Goal: Ask a question

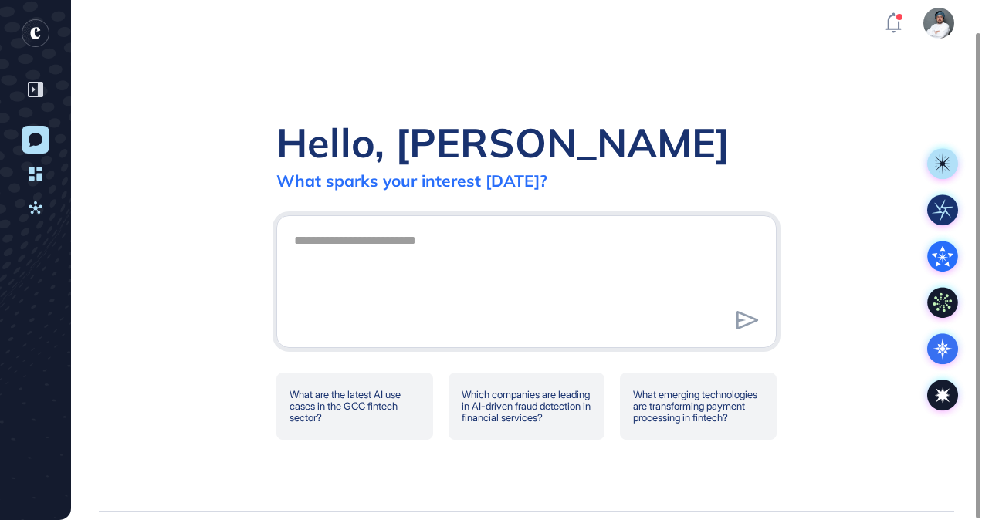
click at [408, 247] on textarea at bounding box center [526, 279] width 483 height 108
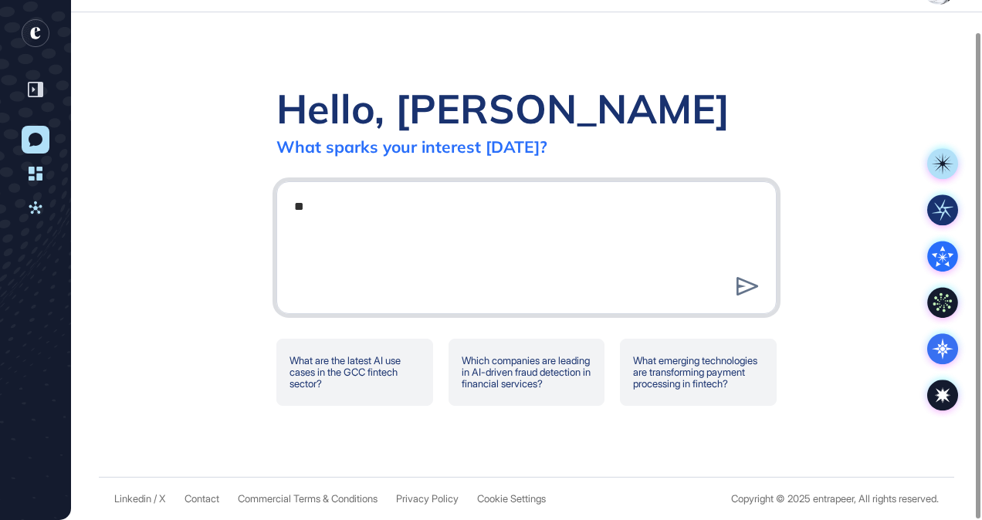
type textarea "**"
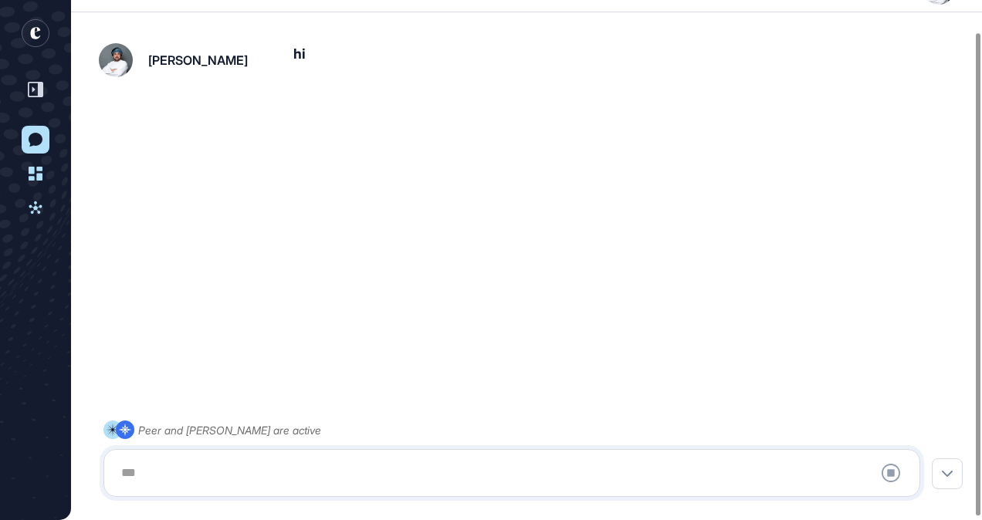
click at [227, 460] on div at bounding box center [512, 473] width 800 height 31
click at [138, 483] on div at bounding box center [512, 473] width 800 height 31
click at [314, 465] on div at bounding box center [512, 473] width 800 height 31
click at [887, 476] on icon at bounding box center [891, 473] width 19 height 19
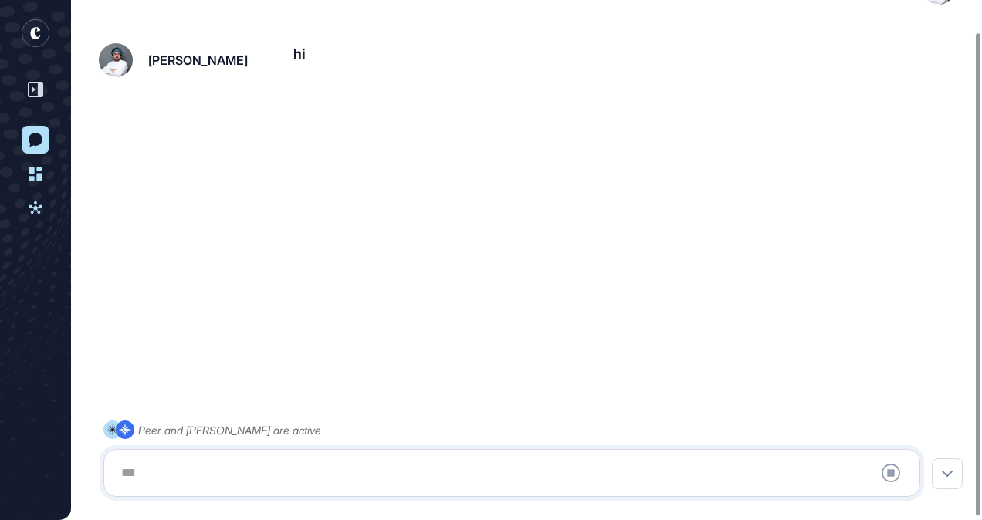
click at [885, 474] on icon at bounding box center [891, 473] width 19 height 19
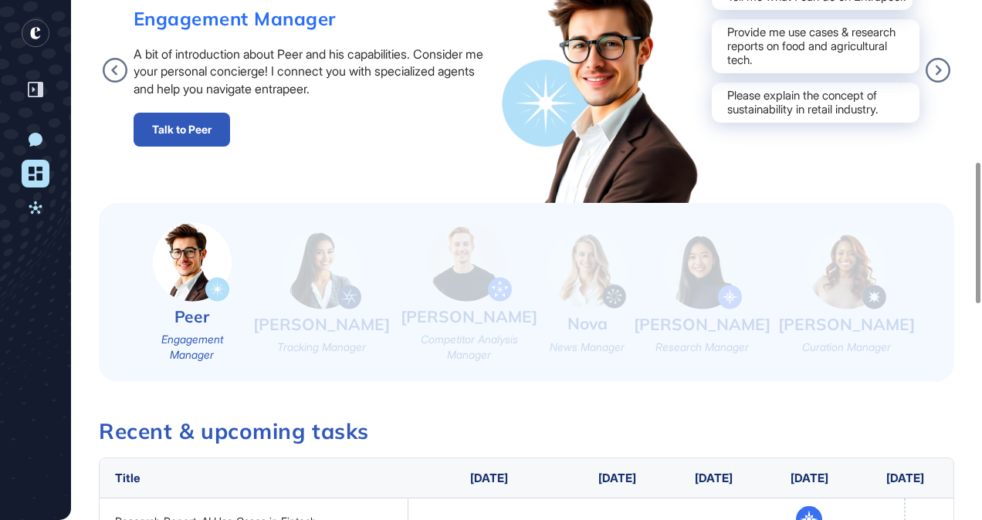
scroll to position [595, 0]
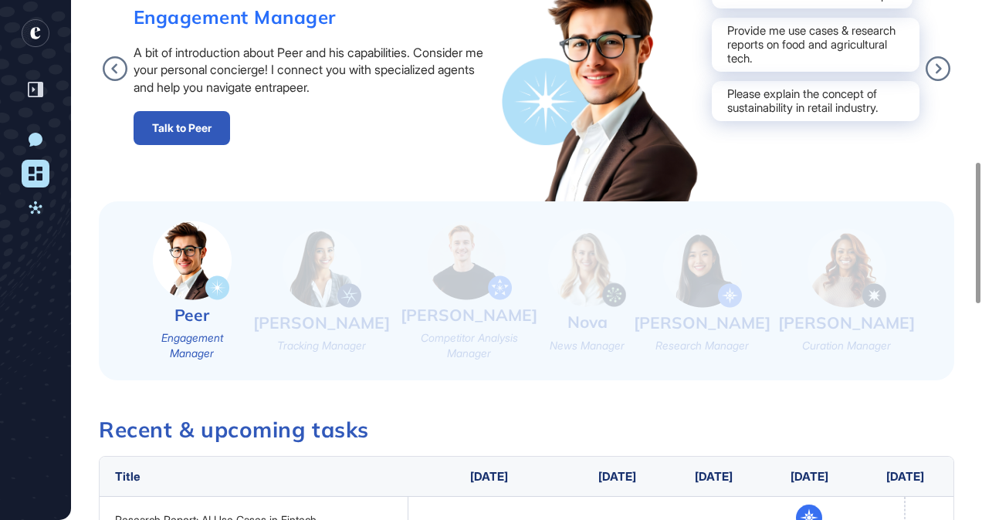
click at [337, 266] on img at bounding box center [322, 269] width 79 height 80
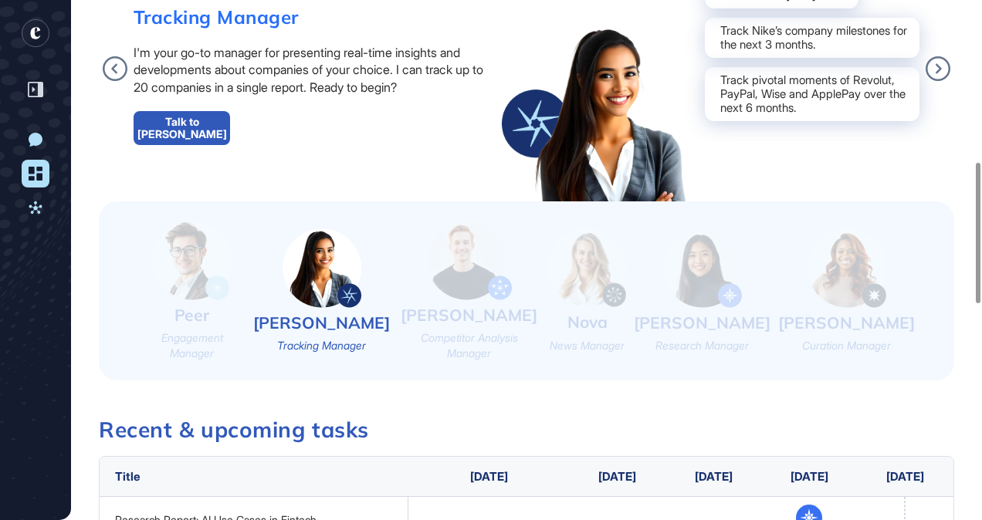
click at [500, 286] on img at bounding box center [469, 261] width 85 height 80
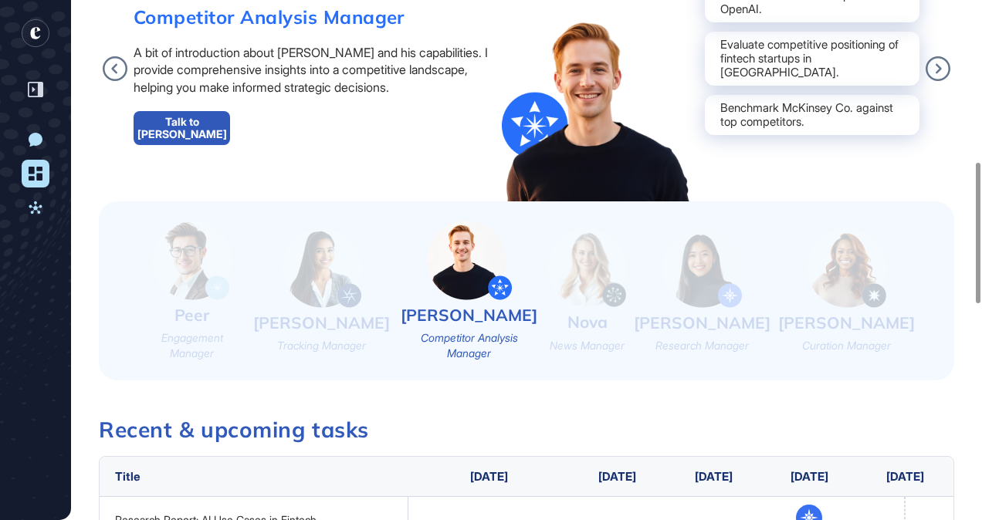
click at [752, 300] on div "Reese Research Manager" at bounding box center [702, 291] width 137 height 125
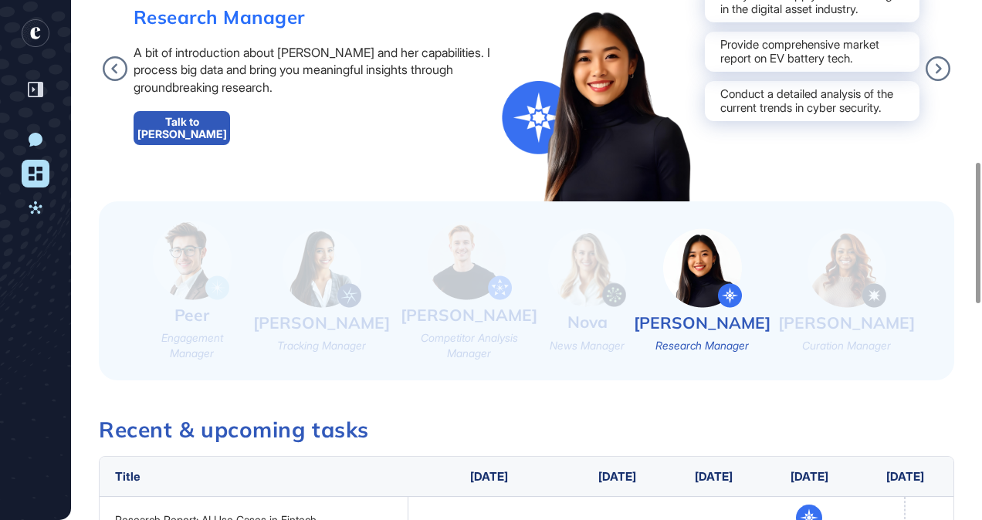
click at [202, 119] on link "Talk to [PERSON_NAME]" at bounding box center [182, 128] width 97 height 34
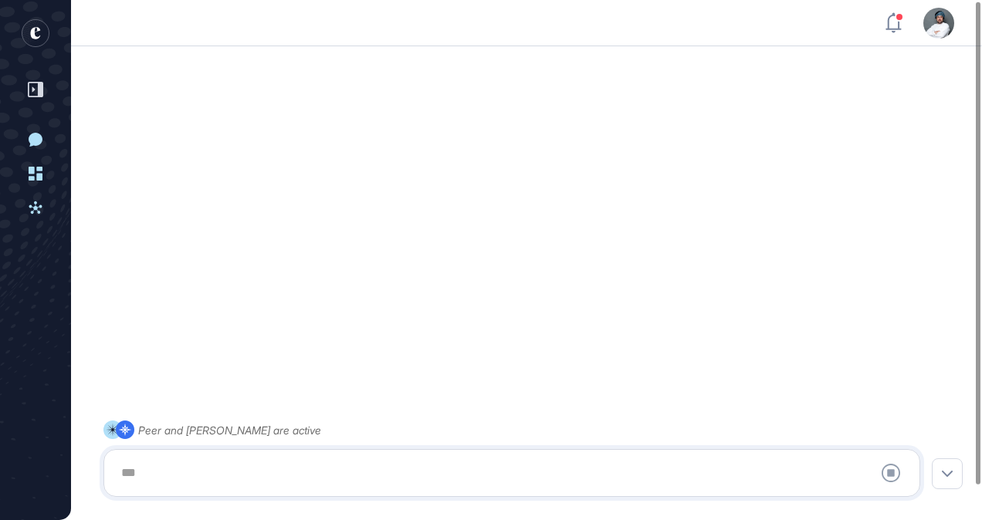
click at [191, 473] on div at bounding box center [512, 473] width 800 height 31
click at [215, 467] on div at bounding box center [512, 473] width 800 height 31
click at [898, 475] on icon at bounding box center [891, 473] width 19 height 19
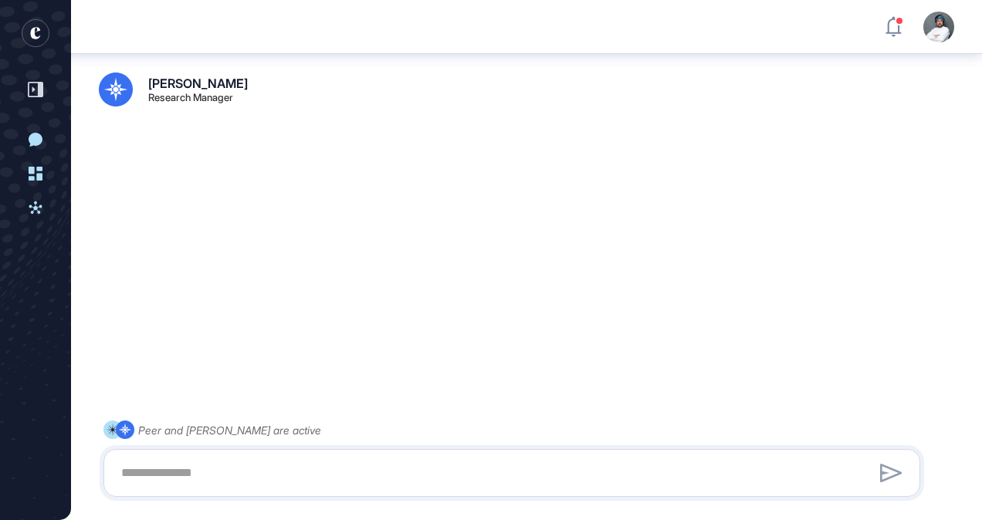
scroll to position [39, 0]
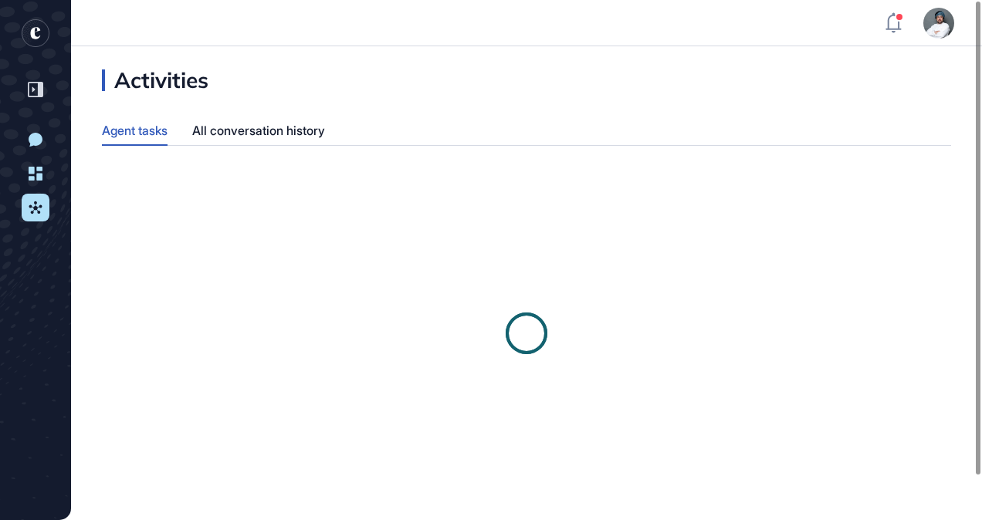
scroll to position [1, 1]
click at [39, 177] on icon at bounding box center [36, 174] width 14 height 14
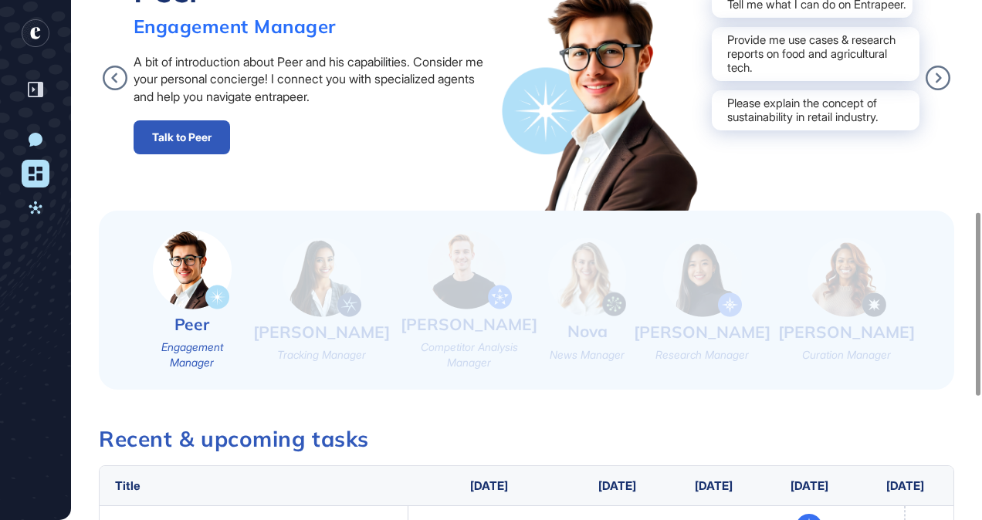
scroll to position [610, 0]
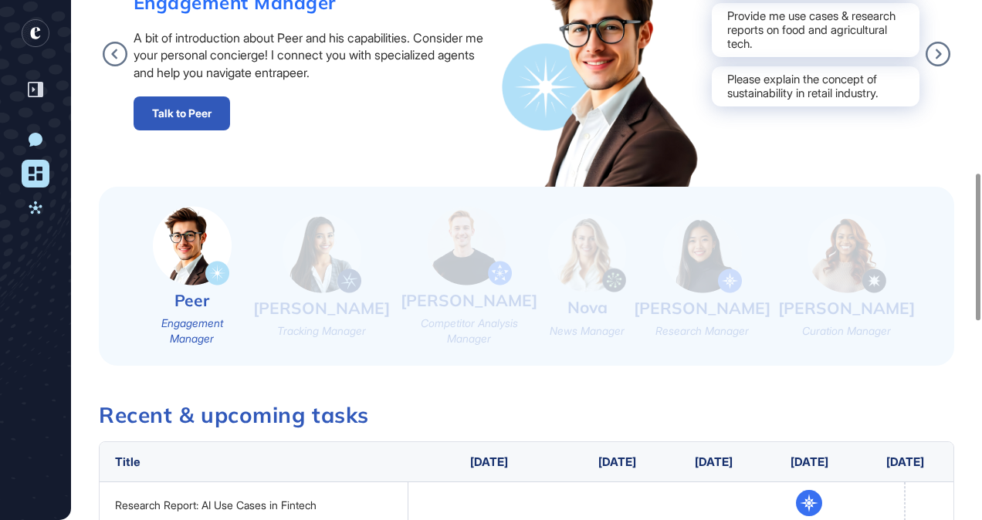
click at [730, 252] on img at bounding box center [702, 254] width 79 height 80
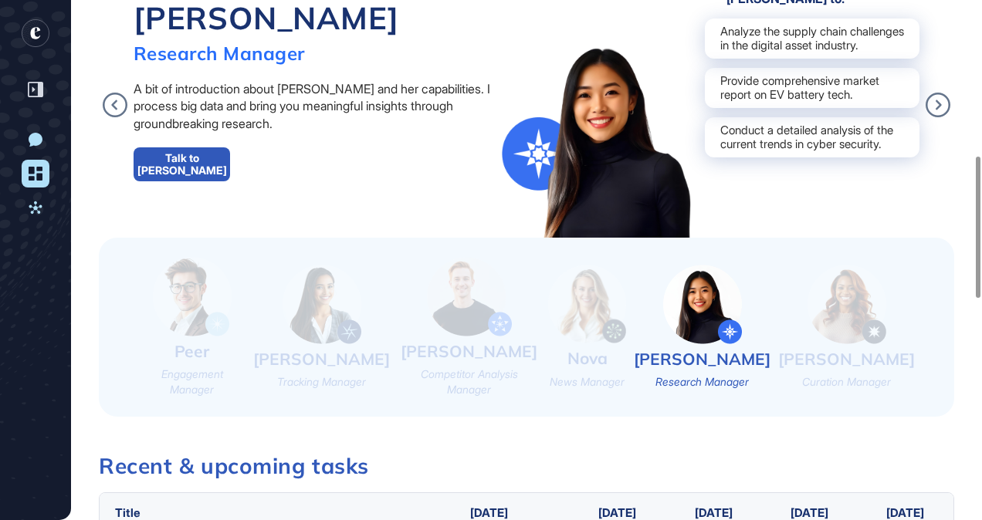
scroll to position [557, 0]
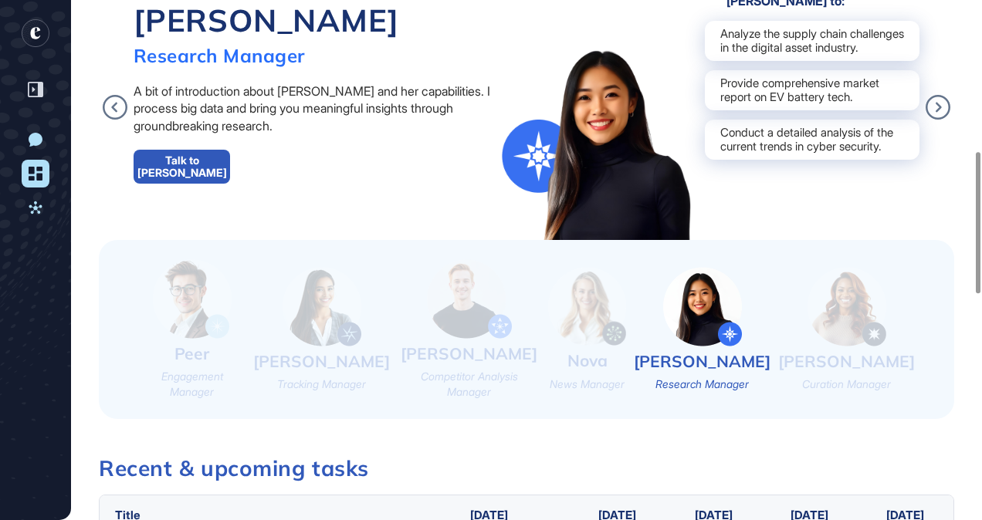
click at [211, 161] on link "Talk to [PERSON_NAME]" at bounding box center [182, 167] width 97 height 34
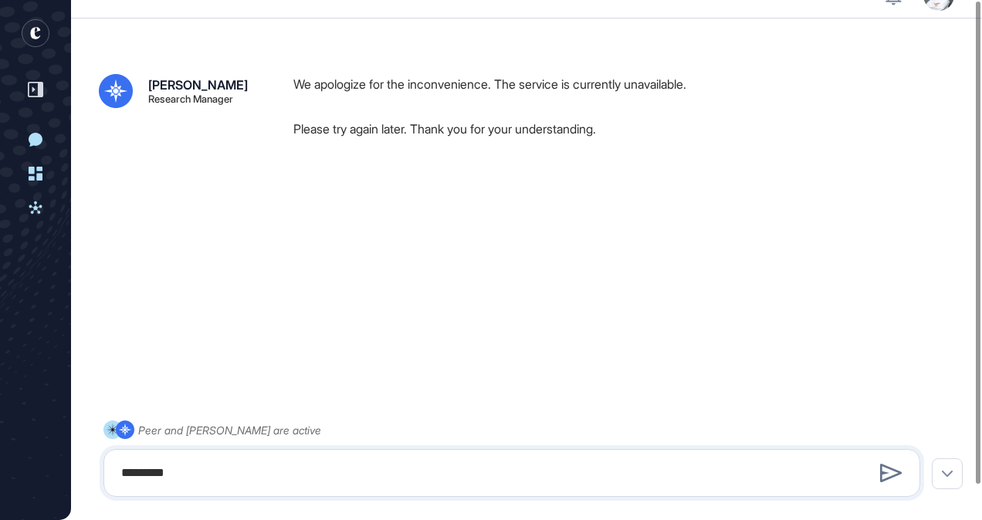
type textarea "********"
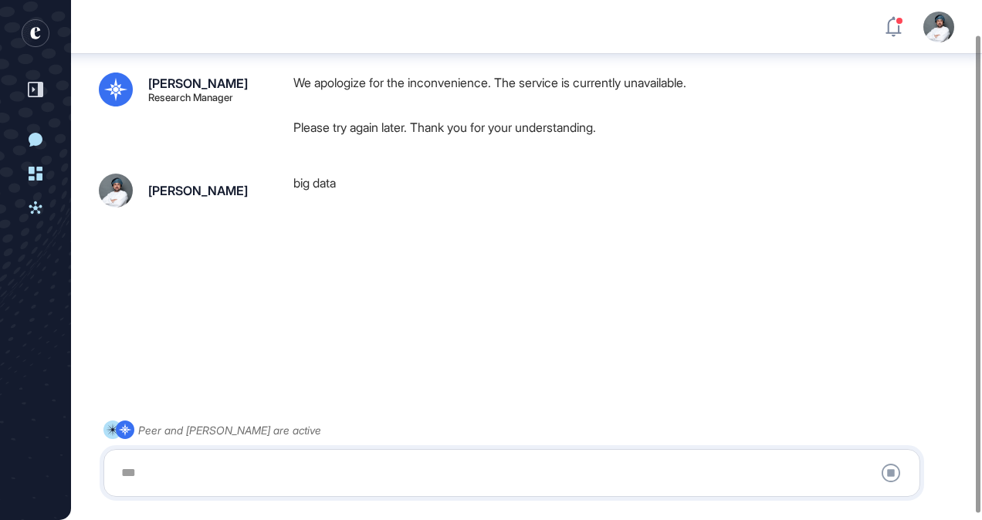
scroll to position [39, 0]
click at [238, 459] on div at bounding box center [512, 473] width 800 height 31
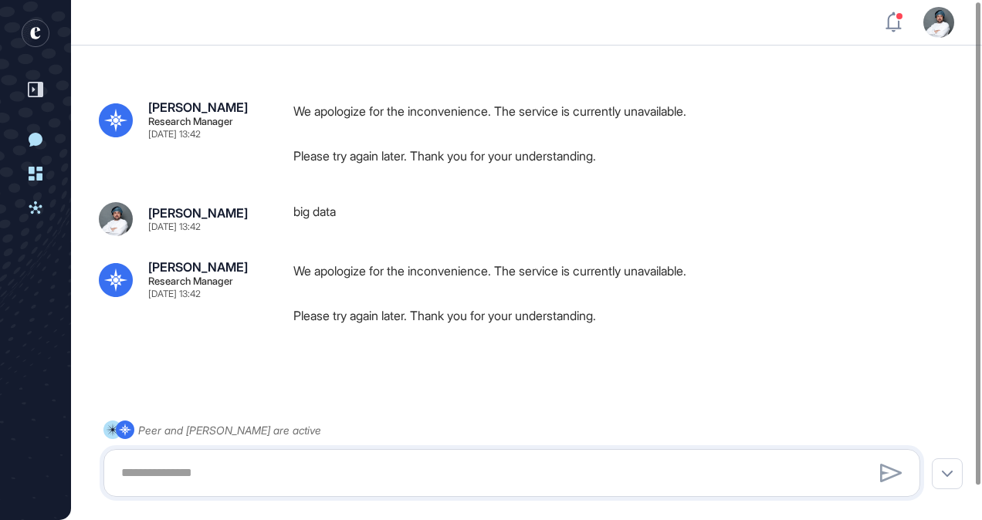
scroll to position [2, 0]
